Goal: Communication & Community: Connect with others

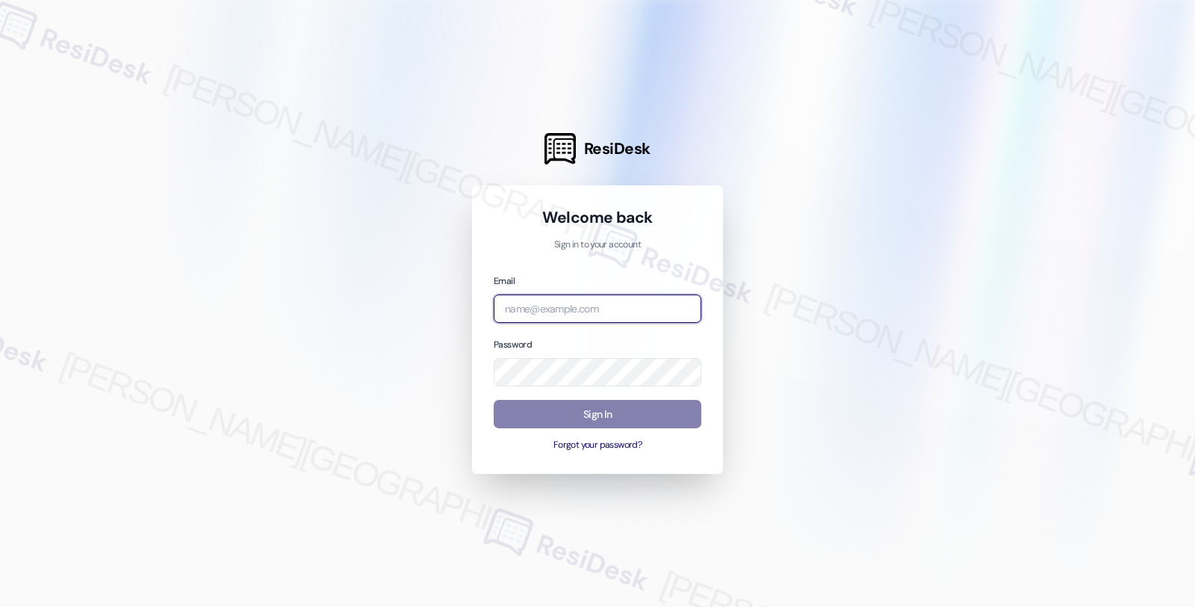
click at [637, 308] on input "email" at bounding box center [598, 308] width 208 height 29
click at [0, 606] on com-1password-button at bounding box center [0, 607] width 0 height 0
click at [876, 389] on div at bounding box center [591, 303] width 1183 height 607
drag, startPoint x: 611, startPoint y: 312, endPoint x: 457, endPoint y: 312, distance: 153.9
click at [457, 312] on div "ResiDesk Welcome back Sign in to your account Email respro Password Sign In For…" at bounding box center [591, 303] width 1183 height 607
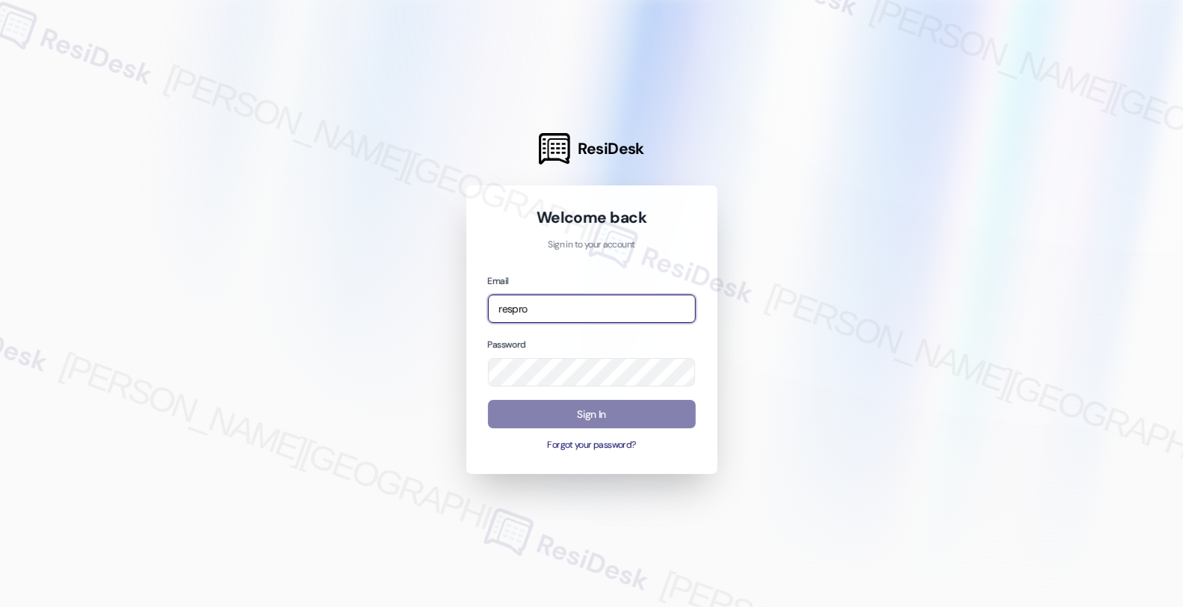
paste input "automated-surveys-res_prop-fides.[PERSON_NAME]@res_[DOMAIN_NAME]"
type input "automated-surveys-res_prop-fides.[PERSON_NAME]@res_[DOMAIN_NAME]"
click at [854, 380] on div at bounding box center [591, 303] width 1183 height 607
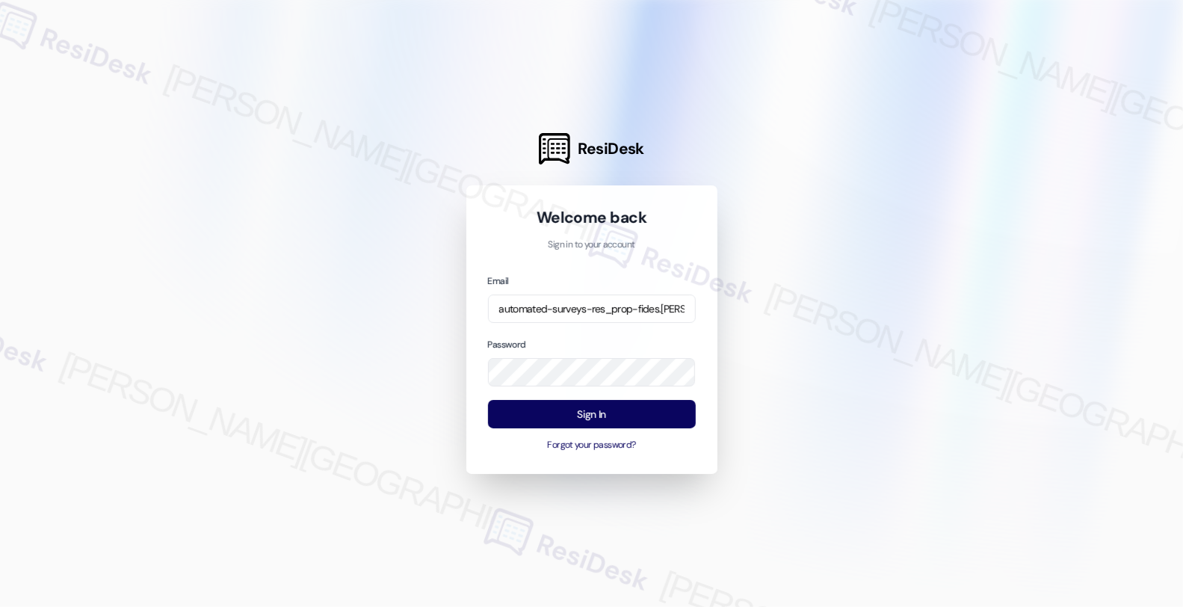
click at [845, 331] on div at bounding box center [591, 303] width 1183 height 607
click at [639, 424] on button "Sign In" at bounding box center [592, 414] width 208 height 29
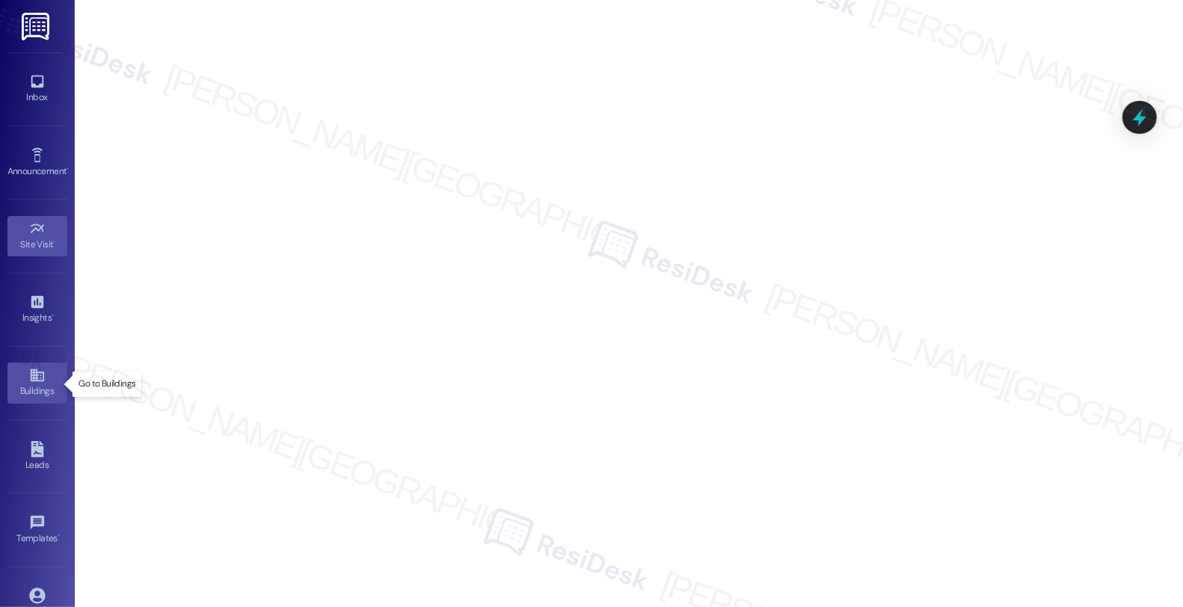
click at [34, 381] on icon at bounding box center [36, 375] width 13 height 13
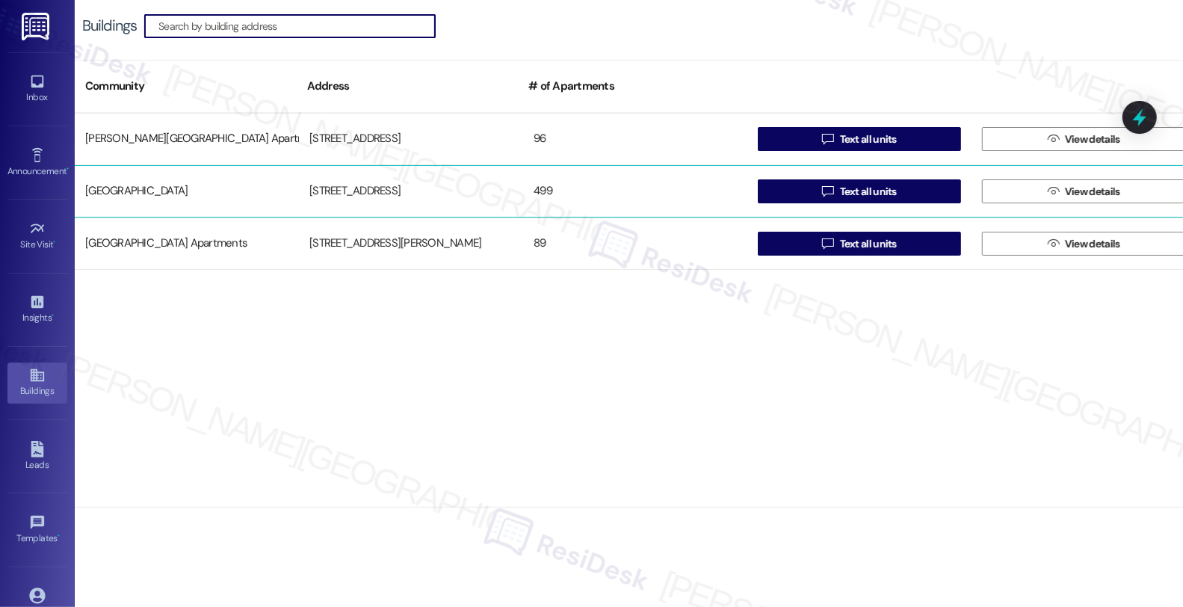
click at [578, 196] on div "499" at bounding box center [635, 191] width 224 height 30
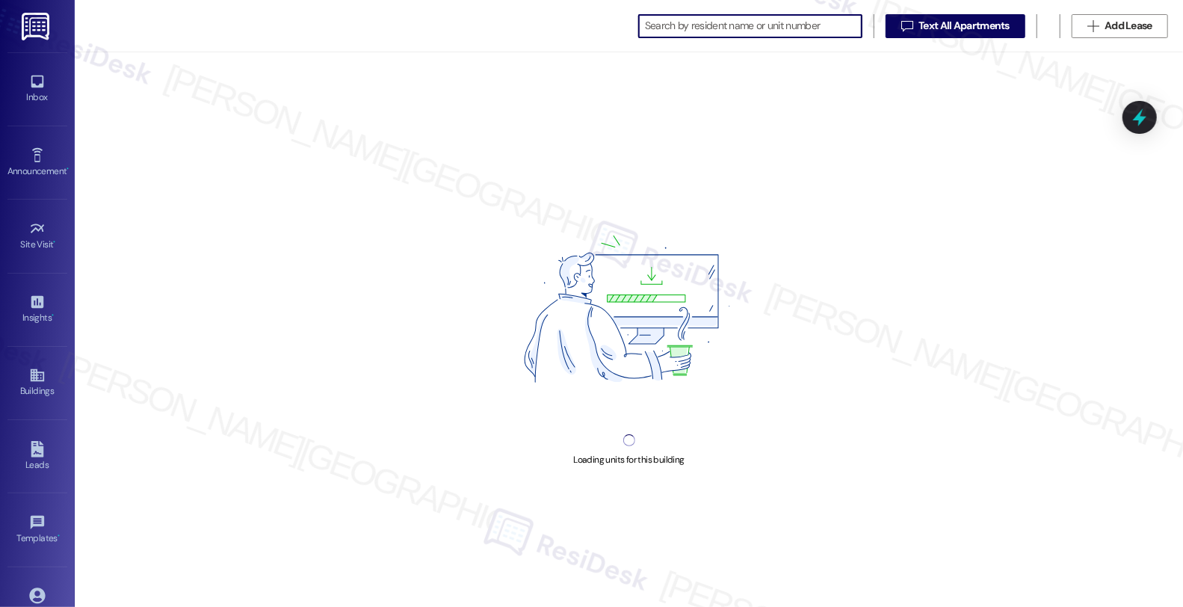
click at [708, 28] on input at bounding box center [753, 26] width 217 height 21
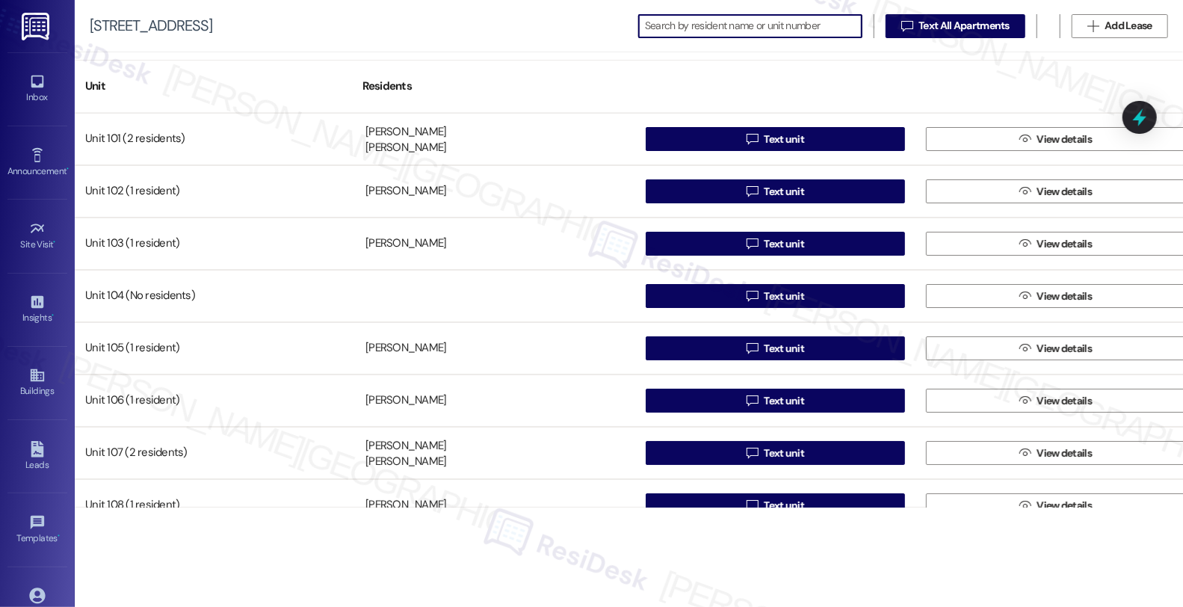
click at [719, 31] on input at bounding box center [753, 26] width 217 height 21
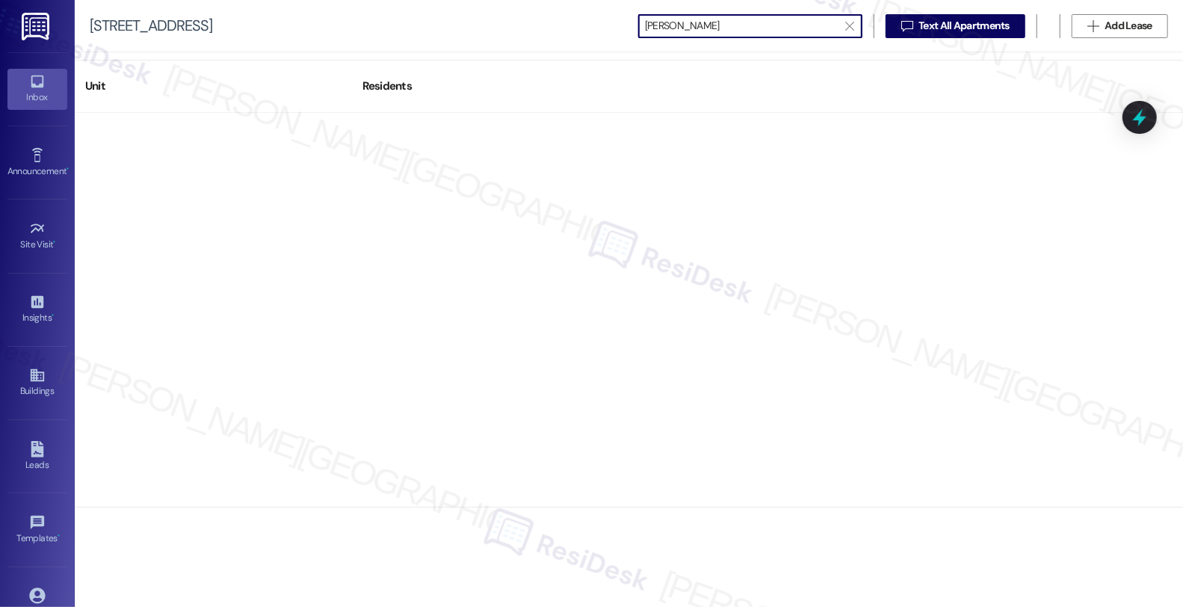
type input "[PERSON_NAME]"
click at [54, 80] on link "Inbox" at bounding box center [37, 89] width 60 height 40
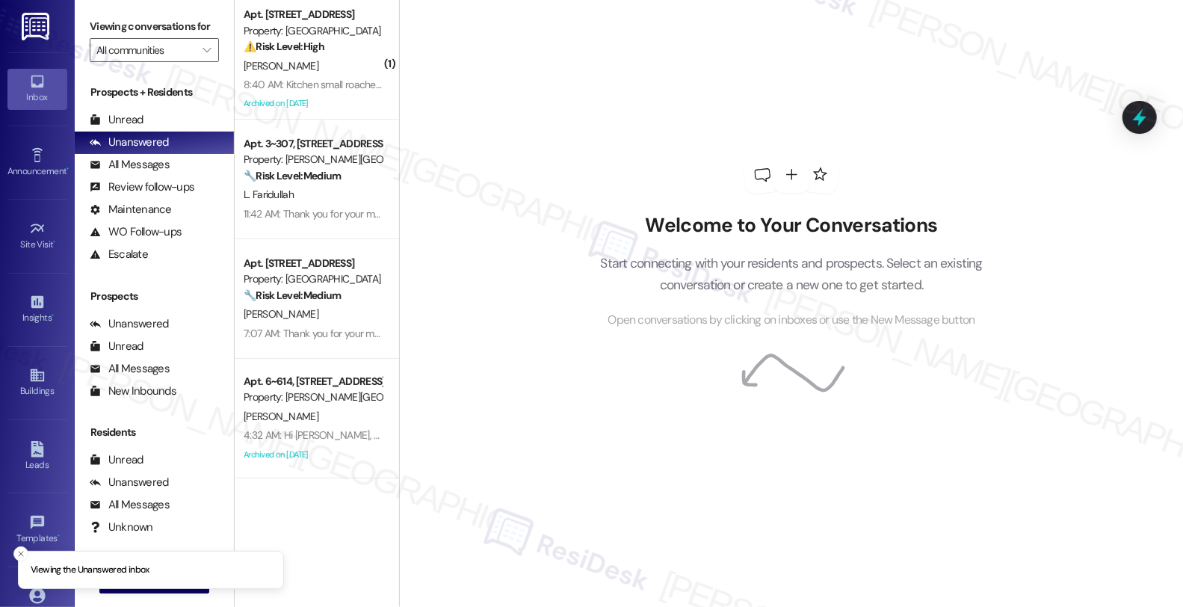
click at [487, 524] on div "Welcome to Your Conversations Start connecting with your residents and prospect…" at bounding box center [791, 303] width 784 height 607
click at [168, 589] on button " New Message" at bounding box center [154, 581] width 111 height 24
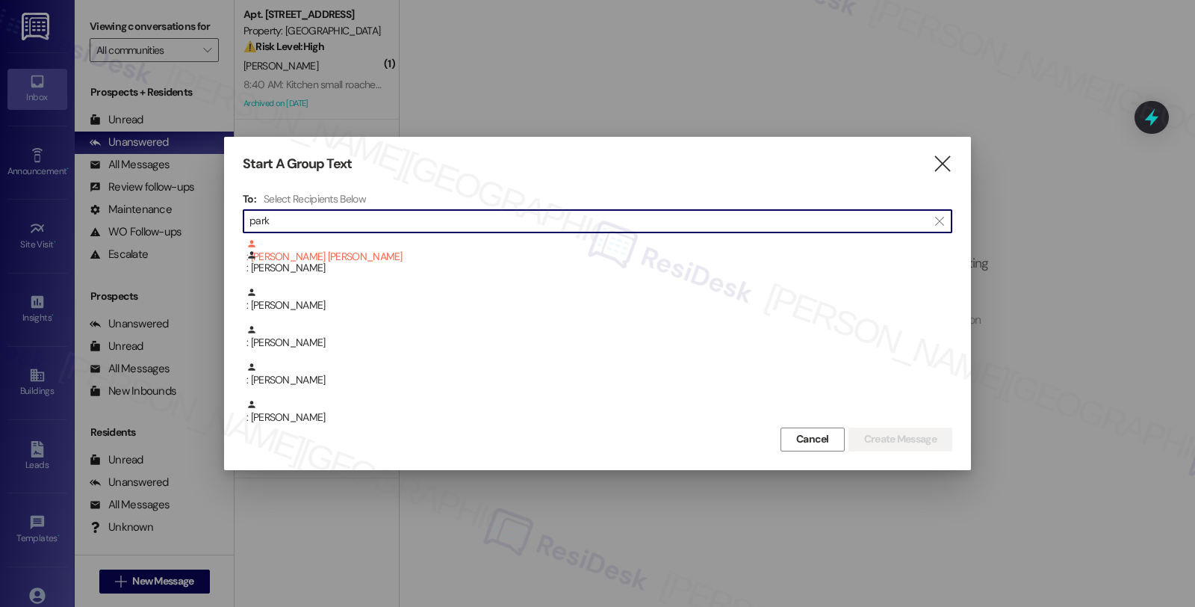
scroll to position [332, 0]
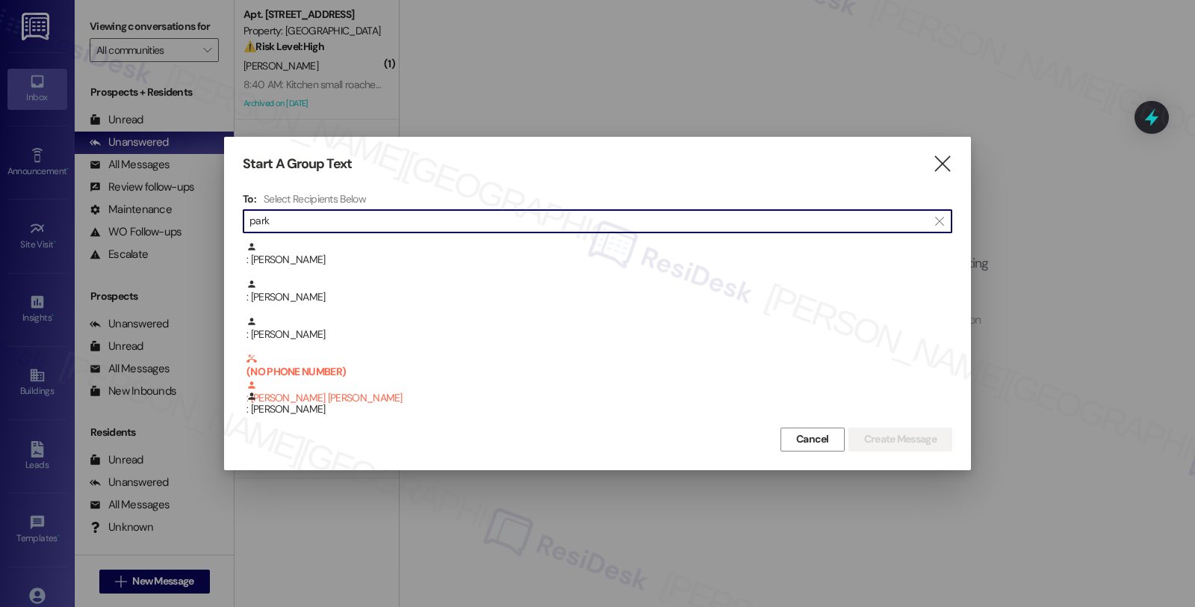
drag, startPoint x: 286, startPoint y: 223, endPoint x: 205, endPoint y: 225, distance: 80.7
click at [205, 225] on div "Start A Group Text  To: Select Recipients Below  park  (NO PHONE NUMBER) : […" at bounding box center [597, 303] width 1195 height 607
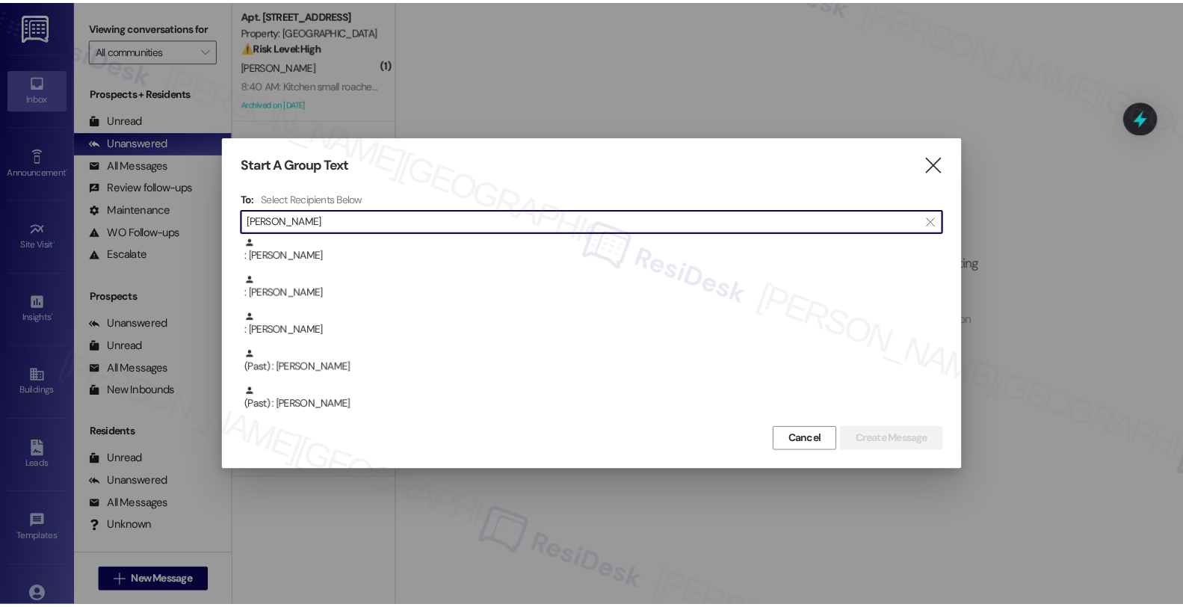
scroll to position [0, 0]
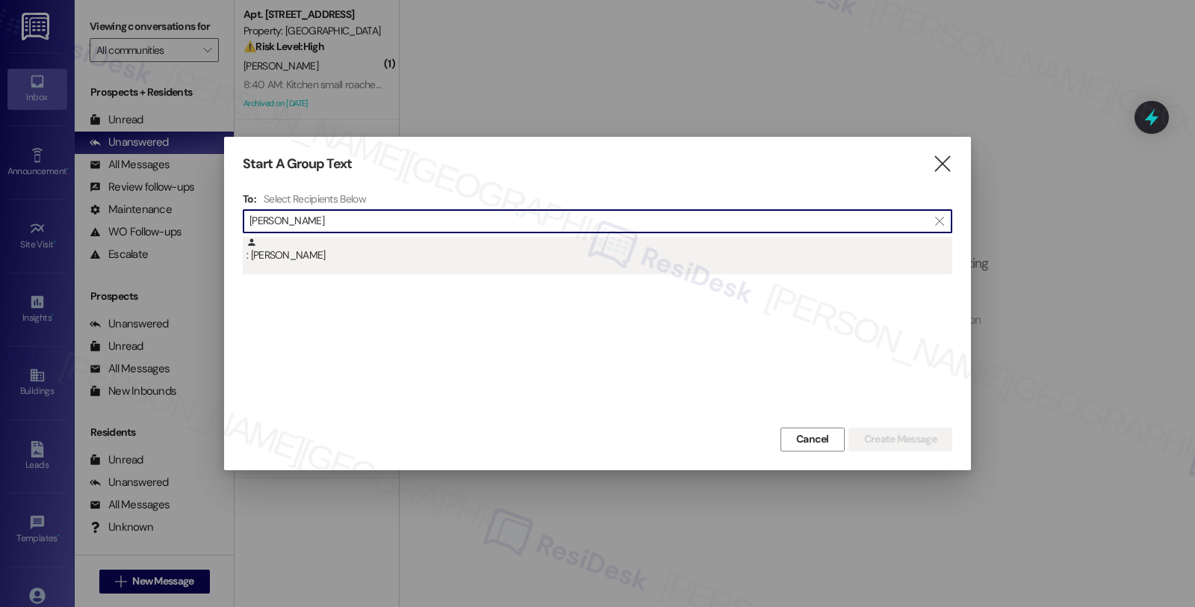
type input "[PERSON_NAME]"
click at [282, 256] on div ": [PERSON_NAME]" at bounding box center [600, 250] width 706 height 26
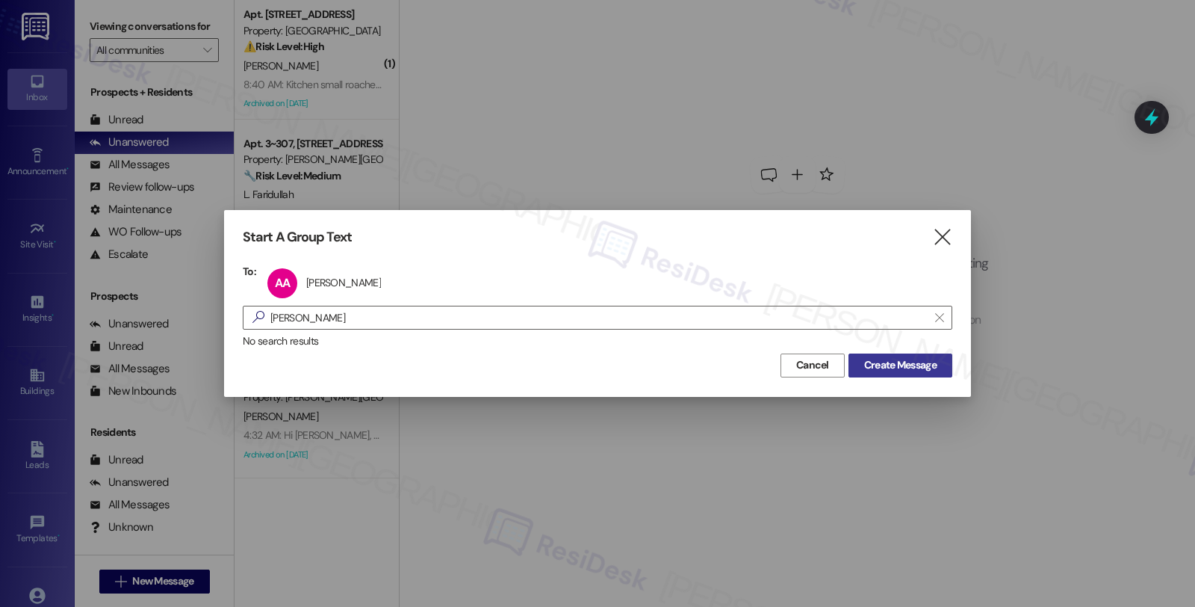
click at [888, 363] on span "Create Message" at bounding box center [900, 365] width 72 height 16
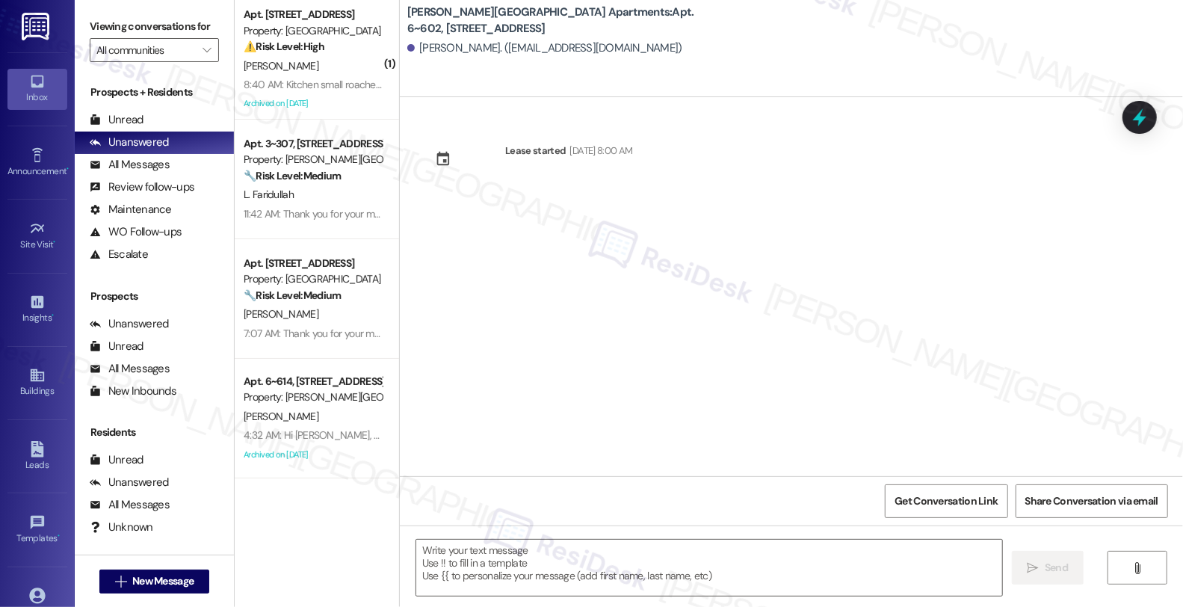
type textarea "Fetching suggested responses. Please feel free to read through the conversation…"
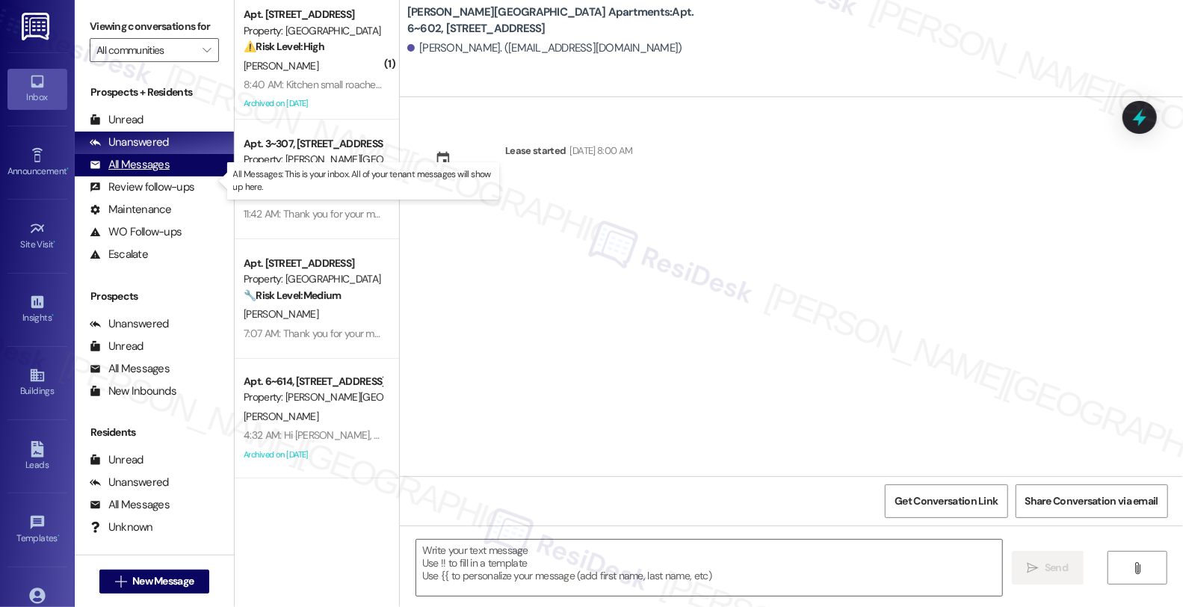
click at [162, 173] on div "All Messages" at bounding box center [130, 165] width 80 height 16
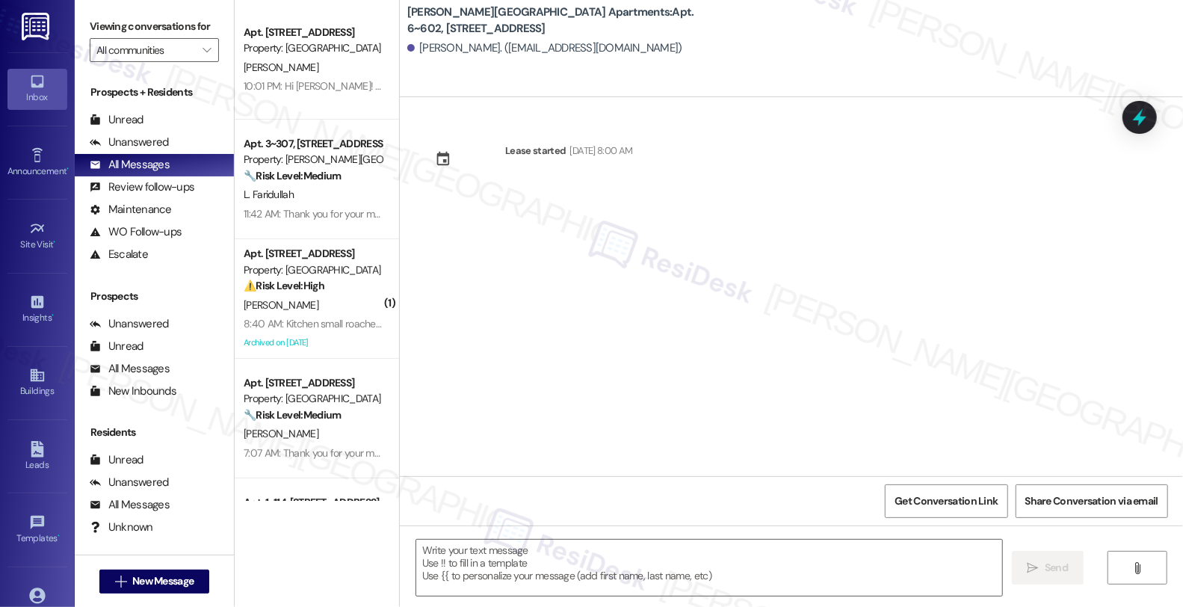
type textarea "Fetching suggested responses. Please feel free to read through the conversation…"
click at [1065, 310] on div "Lease started [DATE] 8:00 AM" at bounding box center [791, 286] width 783 height 379
click at [146, 150] on div "Unanswered" at bounding box center [129, 142] width 79 height 16
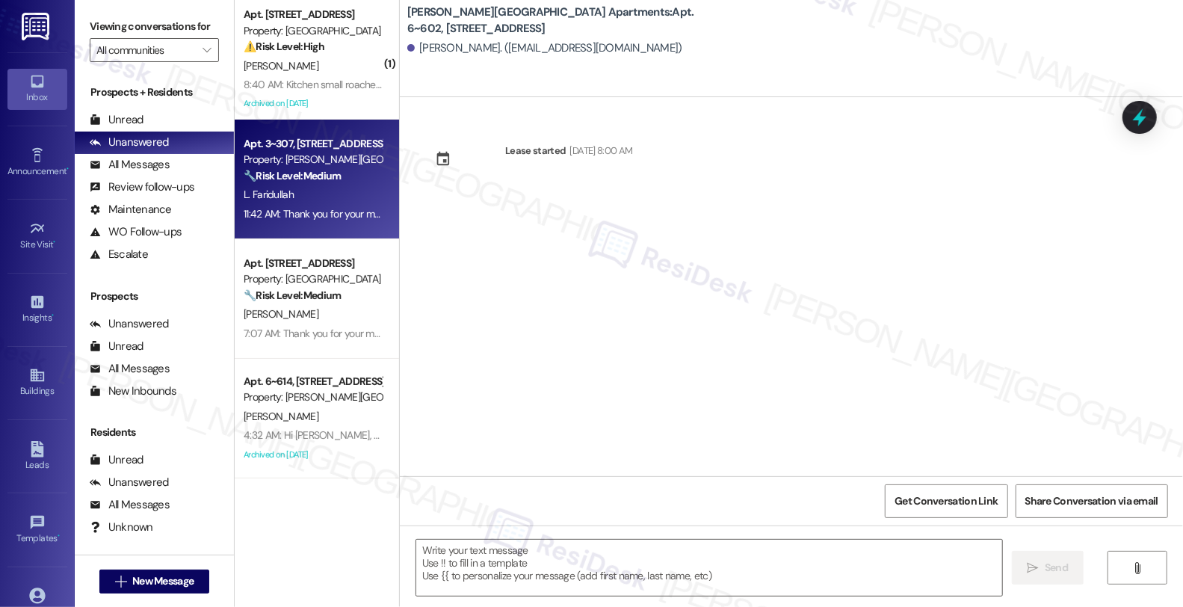
type textarea "Fetching suggested responses. Please feel free to read through the conversation…"
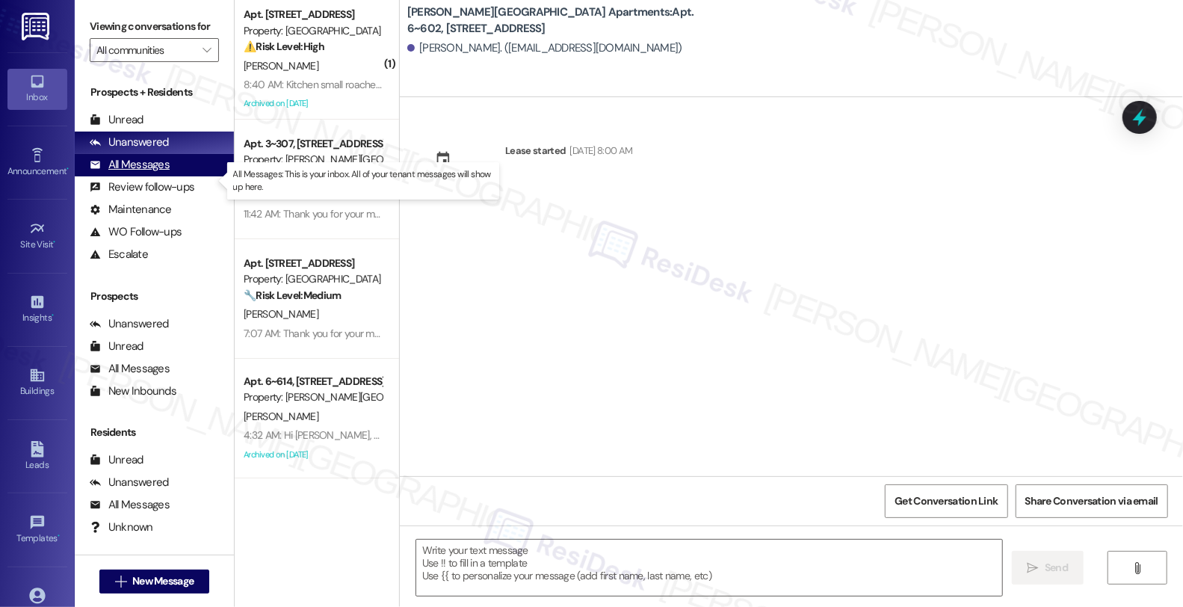
click at [163, 173] on div "All Messages" at bounding box center [130, 165] width 80 height 16
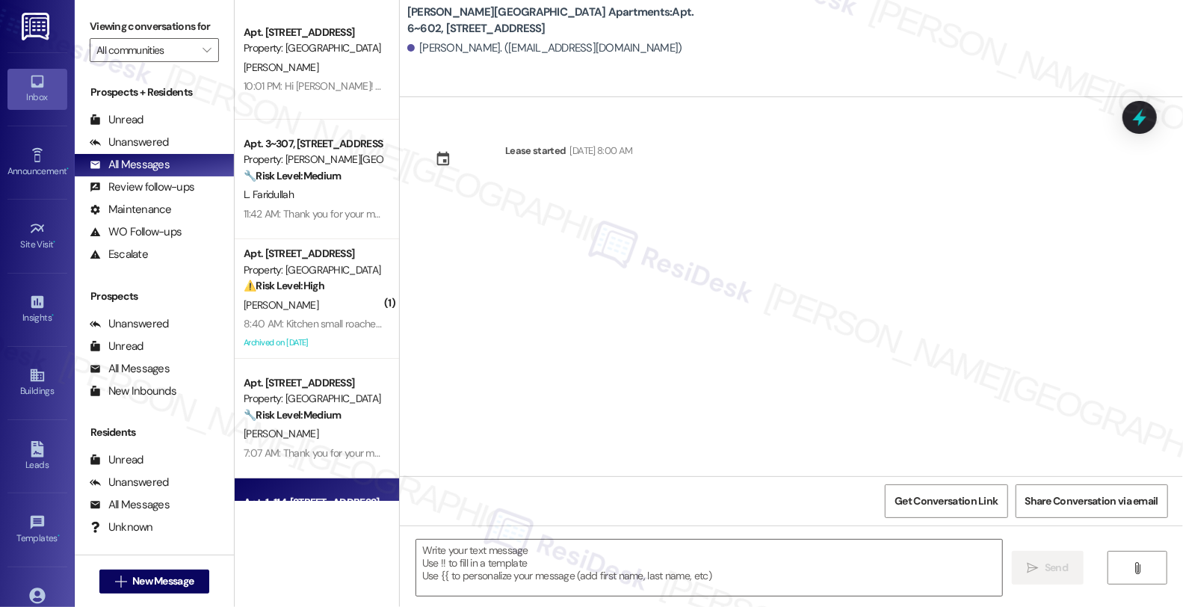
type textarea "Fetching suggested responses. Please feel free to read through the conversation…"
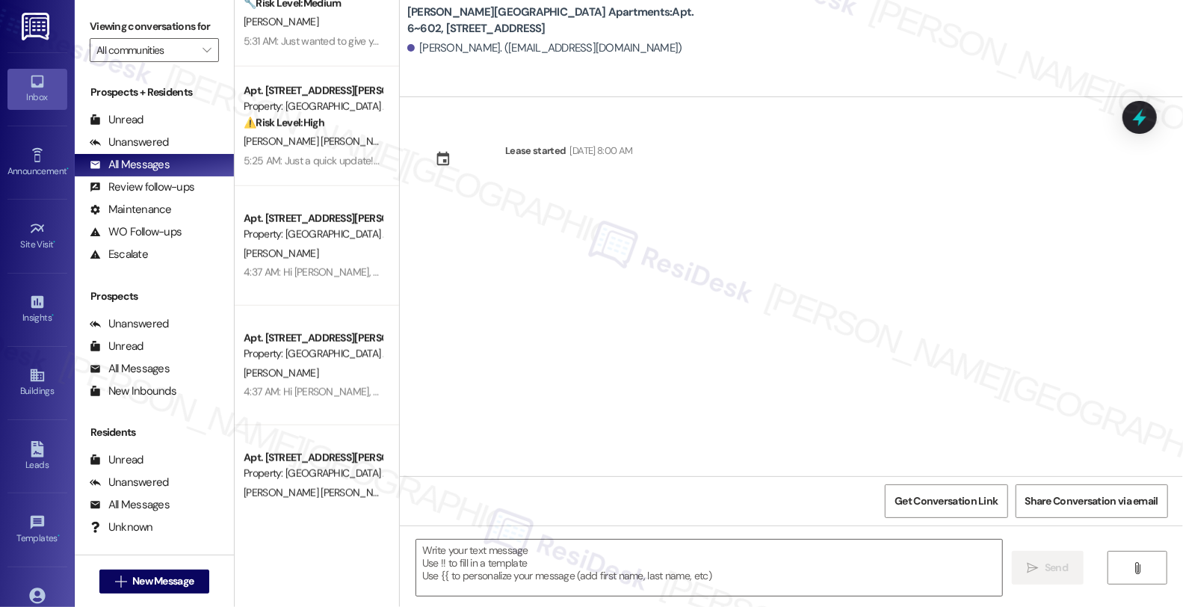
scroll to position [996, 0]
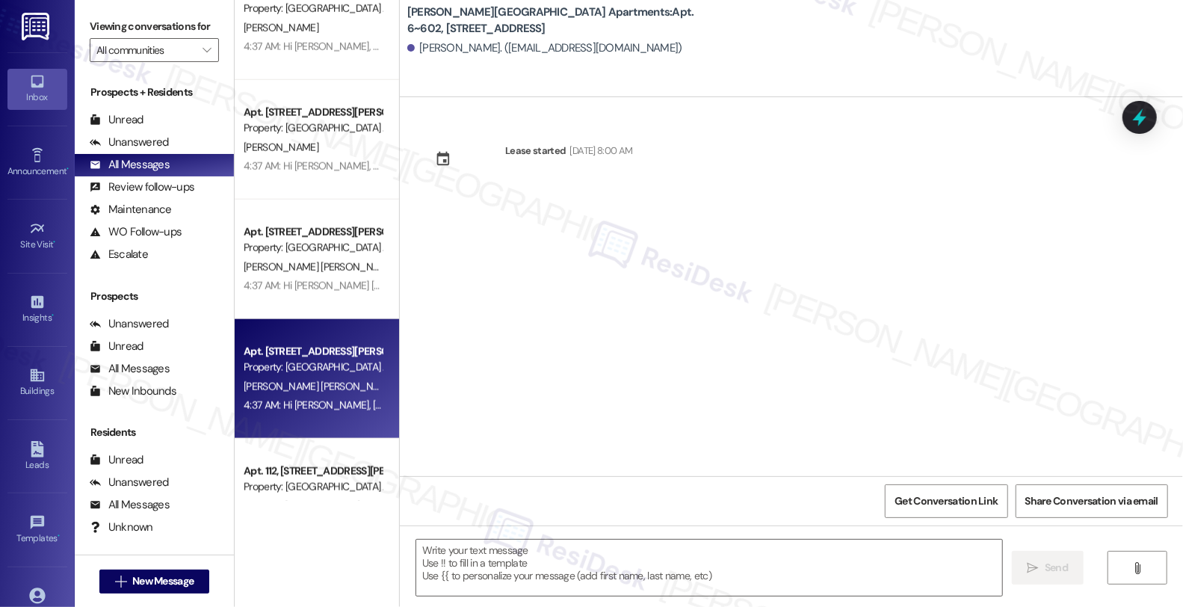
click at [346, 417] on div "Apt. 811, [STREET_ADDRESS][PERSON_NAME] Property: [GEOGRAPHIC_DATA] Apartments …" at bounding box center [317, 379] width 164 height 120
type textarea "Fetching suggested responses. Please feel free to read through the conversation…"
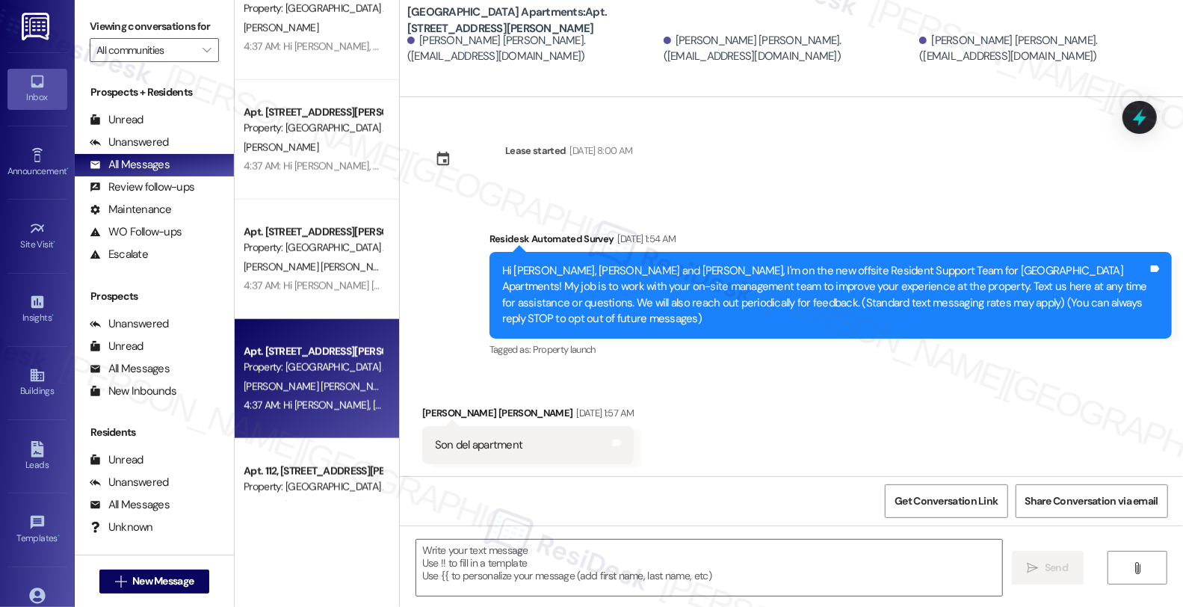
type textarea "Fetching suggested responses. Please feel free to read through the conversation…"
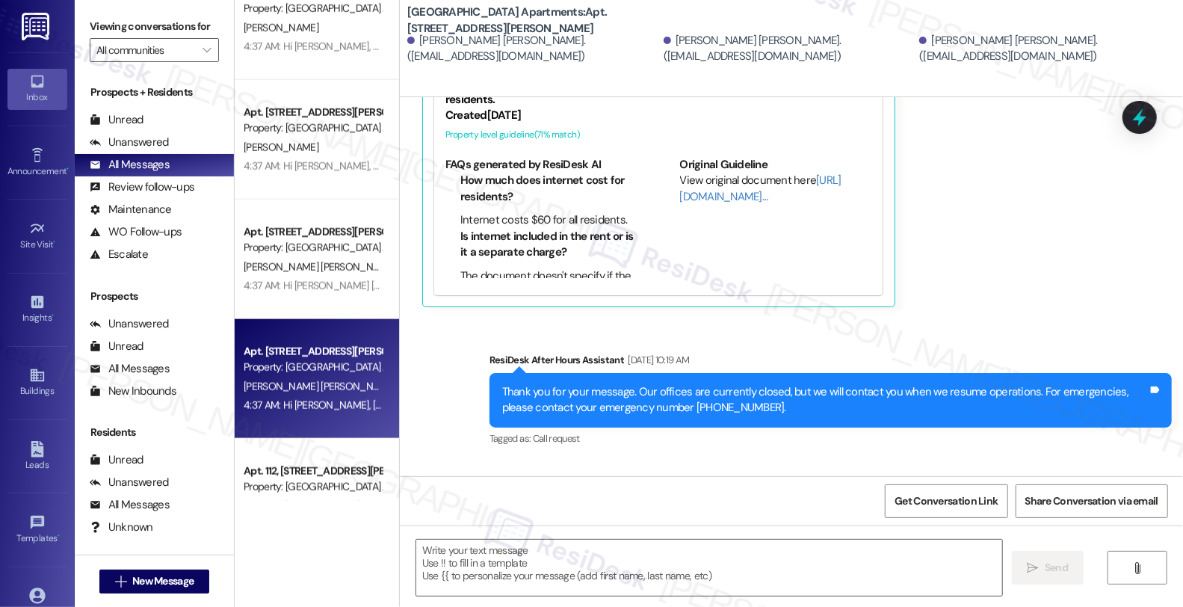
scroll to position [3722, 0]
